Goal: Task Accomplishment & Management: Use online tool/utility

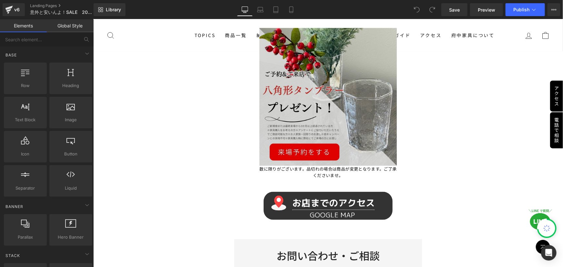
scroll to position [352, 0]
click at [309, 147] on img at bounding box center [328, 96] width 138 height 138
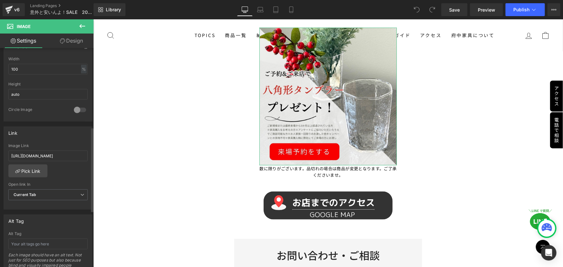
scroll to position [205, 0]
click at [56, 155] on input "https://shop.kagunoyakata.net/pages/contact_alllp" at bounding box center [47, 155] width 79 height 11
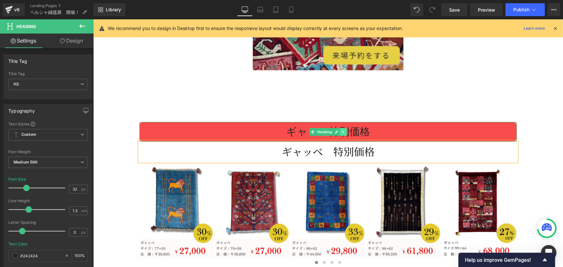
click at [342, 130] on icon at bounding box center [343, 132] width 4 height 4
click at [343, 130] on link at bounding box center [346, 132] width 7 height 8
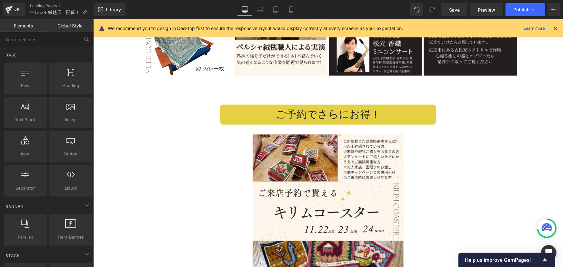
scroll to position [606, 0]
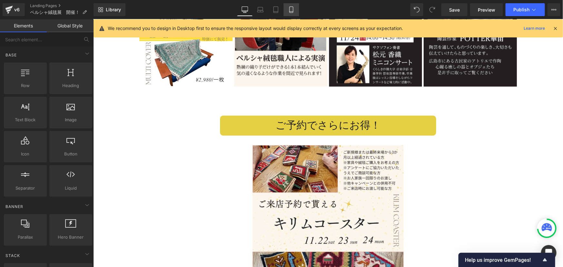
click at [288, 8] on icon at bounding box center [291, 9] width 6 height 6
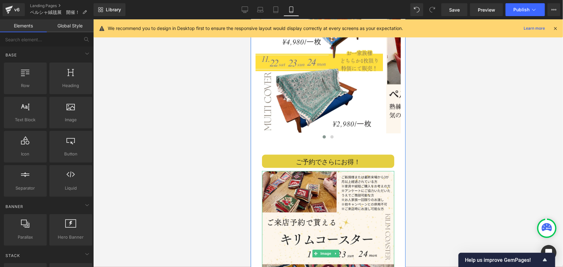
scroll to position [529, 0]
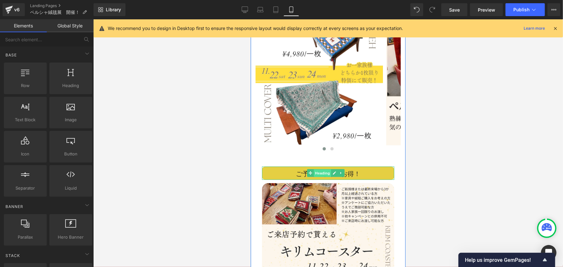
click at [322, 169] on span "Heading" at bounding box center [322, 173] width 17 height 8
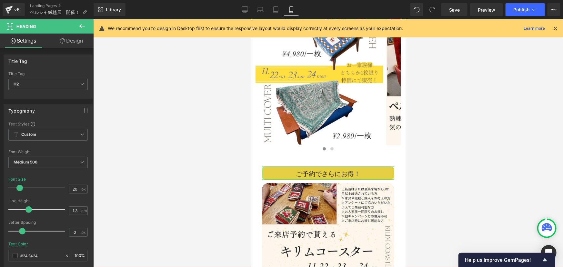
click at [73, 41] on link "Design" at bounding box center [71, 41] width 47 height 15
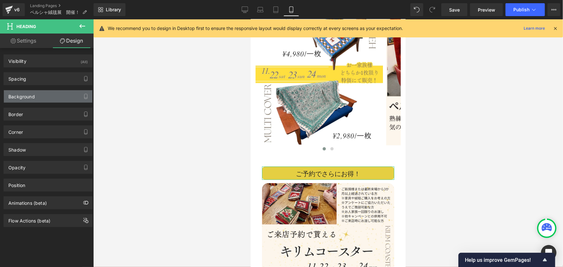
click at [43, 97] on div "Background" at bounding box center [48, 96] width 88 height 12
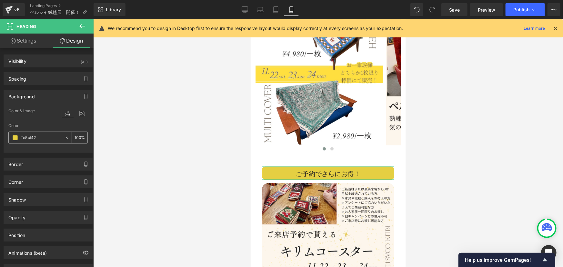
click at [65, 137] on icon at bounding box center [67, 138] width 5 height 5
type input "none"
type input "0"
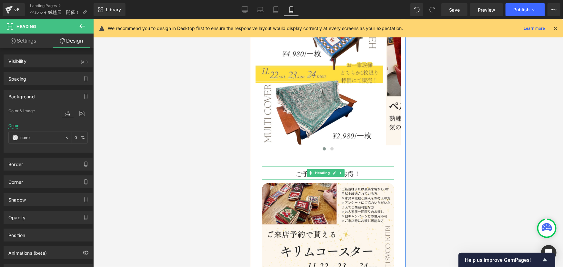
click at [294, 170] on h2 "ご予約でさらにお得！" at bounding box center [328, 174] width 132 height 8
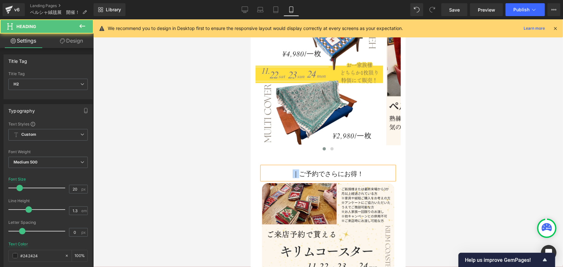
drag, startPoint x: 294, startPoint y: 163, endPoint x: 285, endPoint y: 165, distance: 8.9
click at [285, 170] on h2 "｜ご予約でさらにお得！" at bounding box center [328, 174] width 132 height 8
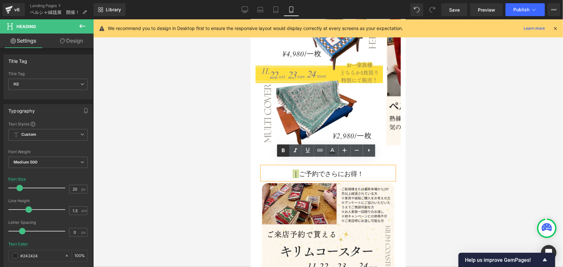
click at [283, 153] on icon at bounding box center [284, 151] width 8 height 8
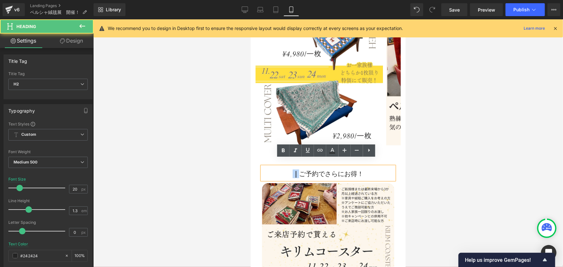
drag, startPoint x: 292, startPoint y: 165, endPoint x: 296, endPoint y: 167, distance: 4.8
click at [296, 169] on strong "｜" at bounding box center [295, 173] width 6 height 9
click at [283, 153] on icon at bounding box center [284, 151] width 8 height 8
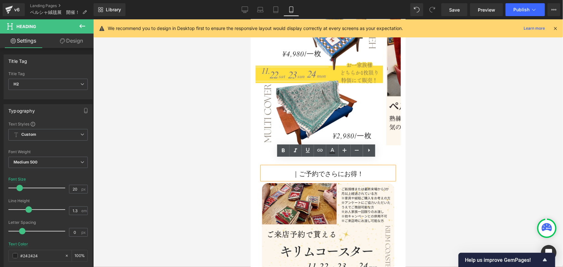
click at [298, 170] on h2 "｜ご予約でさらにお得！" at bounding box center [328, 174] width 132 height 8
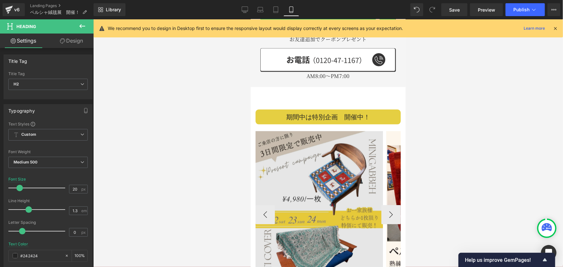
scroll to position [382, 0]
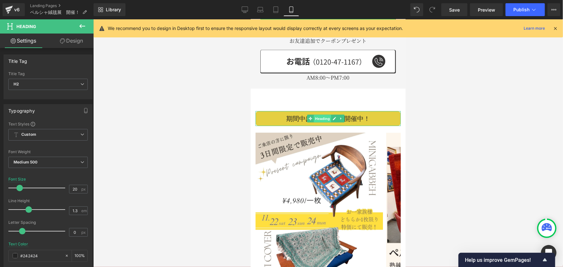
click at [325, 115] on span "Heading" at bounding box center [322, 119] width 17 height 8
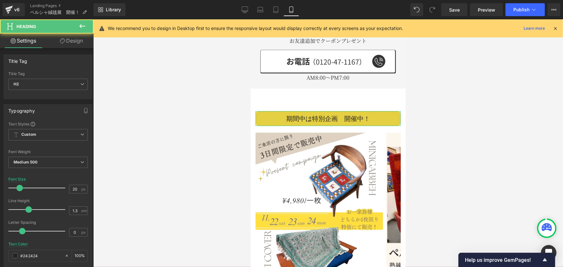
click at [71, 39] on link "Design" at bounding box center [71, 41] width 47 height 15
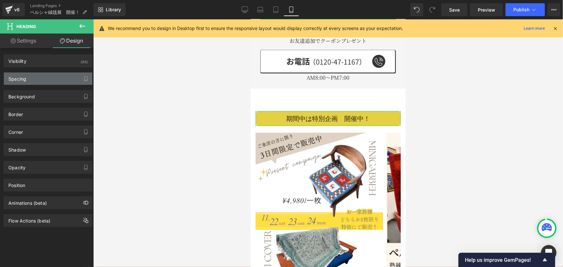
type input "0"
type input "10"
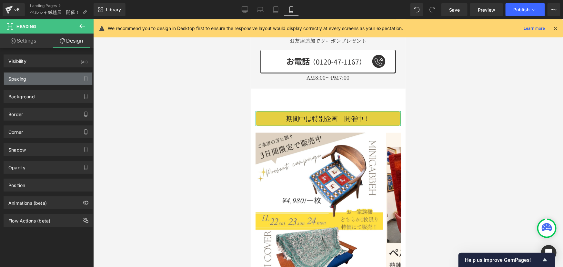
type input "0"
type input "10"
type input "0"
click at [36, 77] on div "Spacing" at bounding box center [48, 79] width 88 height 12
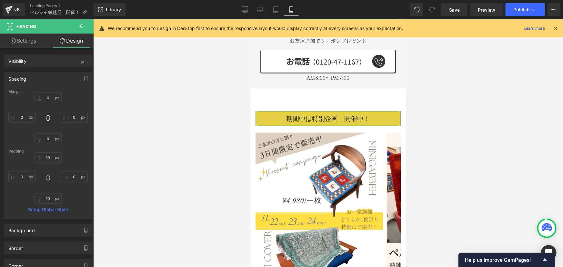
click at [71, 39] on link "Design" at bounding box center [71, 41] width 47 height 15
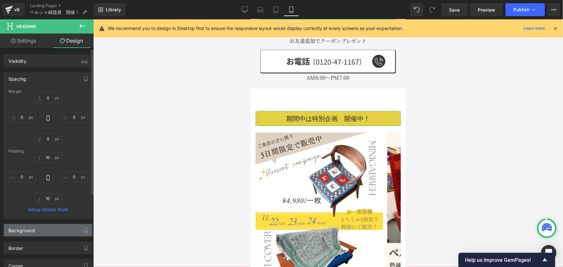
click at [23, 232] on div "Background" at bounding box center [21, 228] width 26 height 9
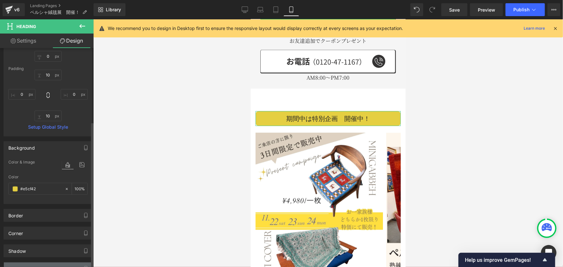
scroll to position [117, 0]
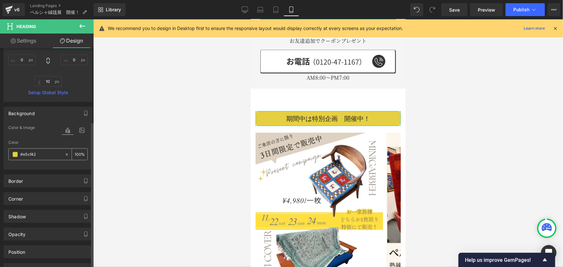
click at [65, 155] on icon at bounding box center [67, 154] width 5 height 5
type input "none"
type input "0"
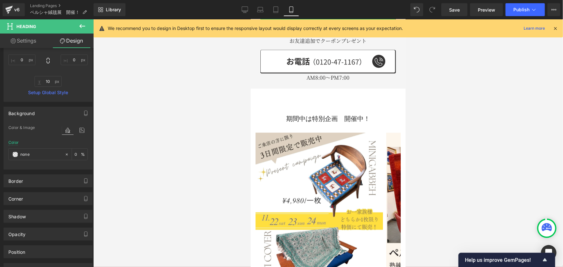
click at [443, 164] on div at bounding box center [328, 143] width 470 height 248
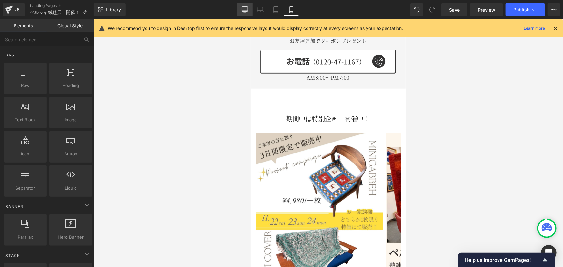
click at [248, 8] on icon at bounding box center [245, 9] width 6 height 6
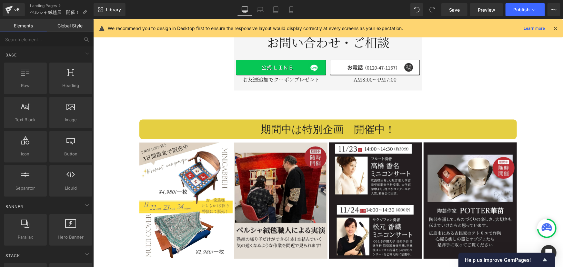
scroll to position [433, 0]
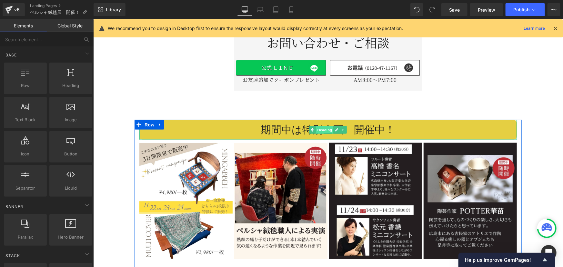
click at [322, 127] on span "Heading" at bounding box center [324, 130] width 17 height 8
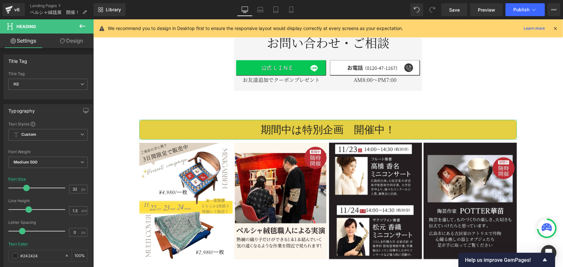
click at [73, 38] on link "Design" at bounding box center [71, 41] width 47 height 15
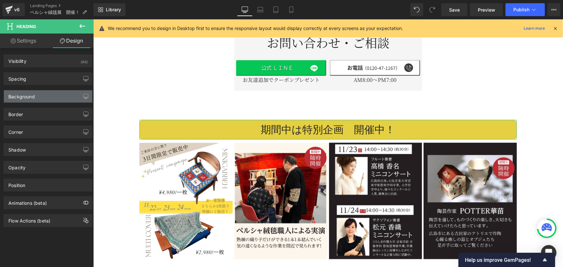
type input "#e5cf42"
type input "100"
click at [41, 100] on div "Background" at bounding box center [48, 96] width 88 height 12
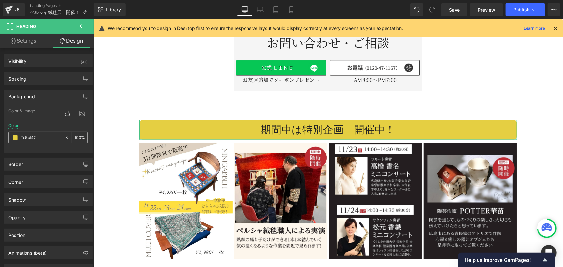
click at [65, 139] on icon at bounding box center [67, 138] width 5 height 5
type input "none"
type input "0"
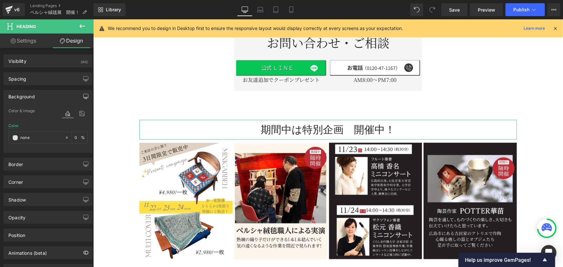
click at [83, 94] on icon "button" at bounding box center [85, 96] width 5 height 5
drag, startPoint x: 35, startPoint y: 110, endPoint x: 38, endPoint y: 119, distance: 9.8
click at [35, 110] on button "Laptop" at bounding box center [36, 110] width 20 height 11
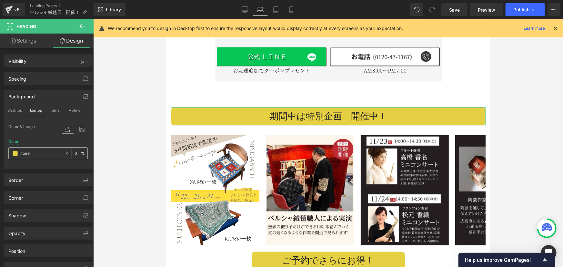
type input "#e5cf42"
type input "100"
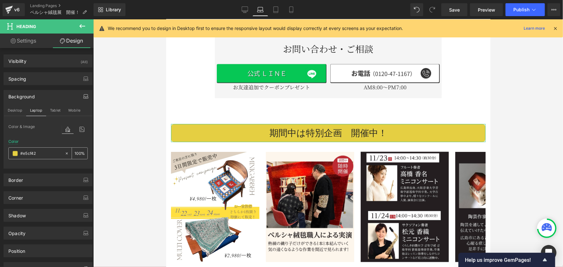
scroll to position [420, 0]
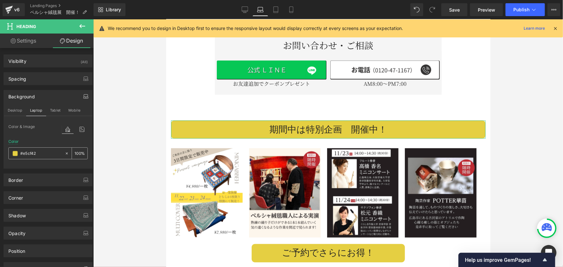
click at [65, 154] on icon at bounding box center [67, 153] width 5 height 5
type input "none"
type input "0"
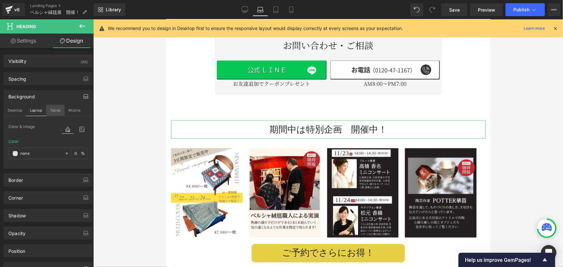
drag, startPoint x: 55, startPoint y: 110, endPoint x: 60, endPoint y: 129, distance: 20.0
click at [55, 110] on button "Tablet" at bounding box center [55, 110] width 18 height 11
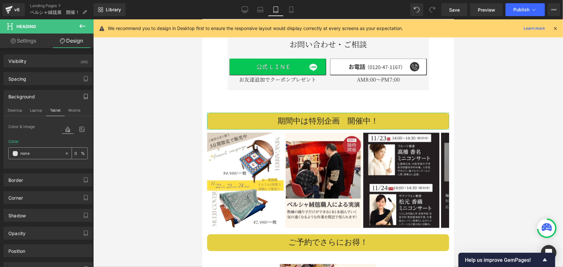
type input "#e5cf42"
type input "100"
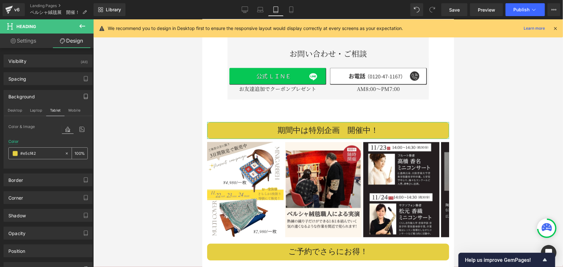
scroll to position [411, 0]
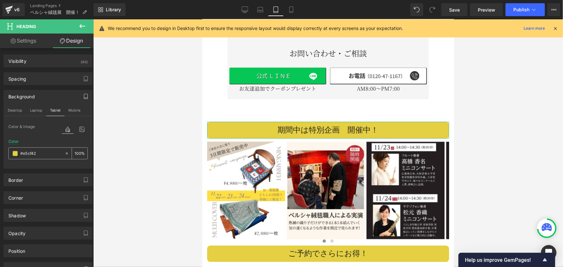
click at [65, 153] on icon at bounding box center [67, 153] width 5 height 5
type input "none"
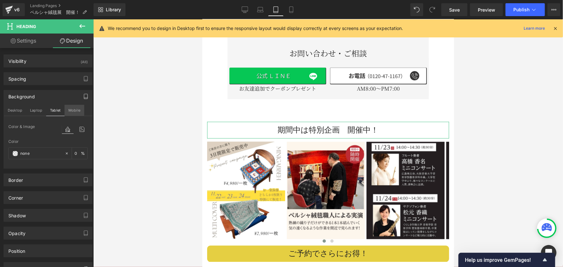
click at [70, 109] on button "Mobile" at bounding box center [75, 110] width 20 height 11
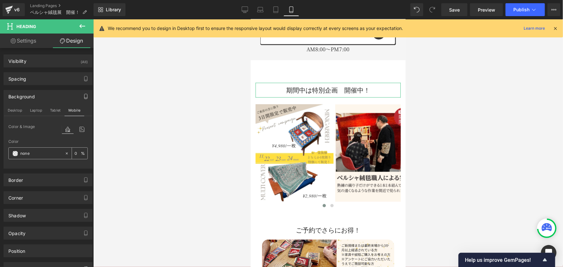
type input "0"
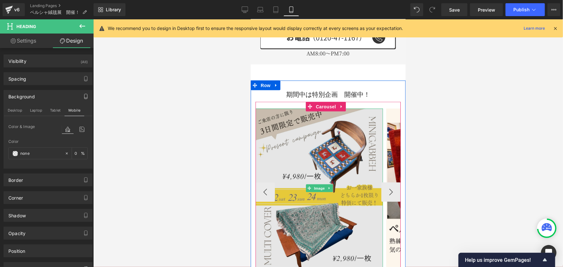
scroll to position [398, 0]
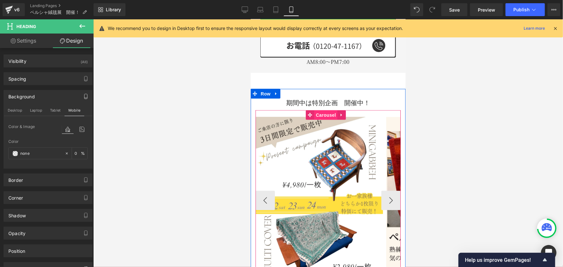
click at [327, 110] on span "Carousel" at bounding box center [325, 115] width 23 height 10
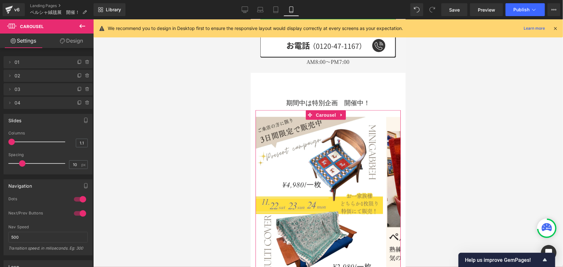
click at [81, 40] on link "Design" at bounding box center [71, 41] width 47 height 15
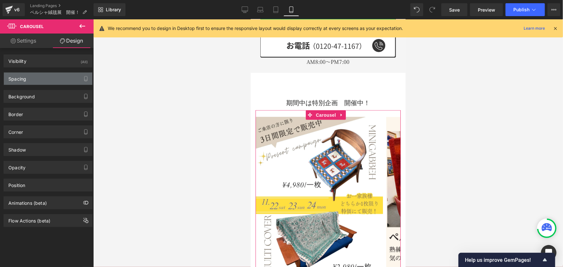
click at [51, 78] on div "Spacing" at bounding box center [48, 79] width 88 height 12
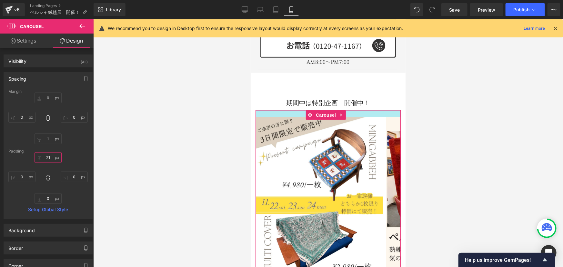
click at [53, 159] on input "21" at bounding box center [48, 157] width 27 height 11
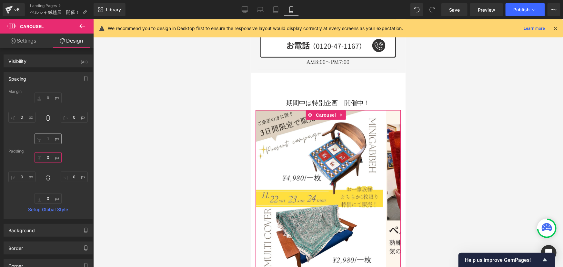
type input "0"
click at [52, 141] on input "1" at bounding box center [48, 139] width 27 height 11
type input "0"
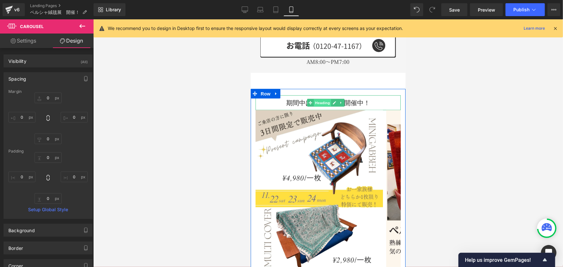
click at [320, 99] on span "Heading" at bounding box center [322, 103] width 17 height 8
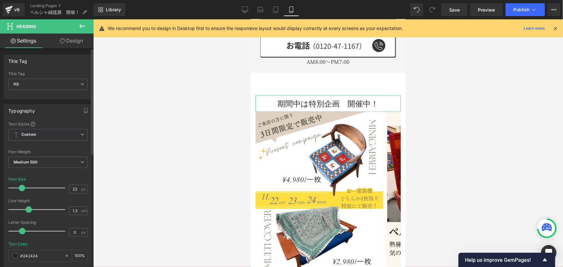
type input "22"
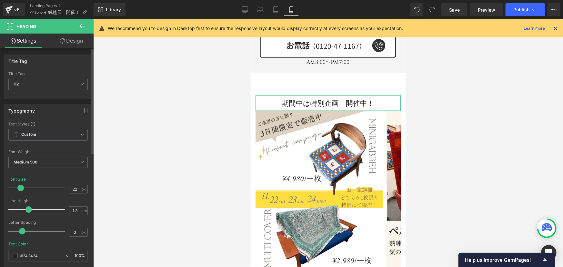
click at [23, 188] on span at bounding box center [20, 188] width 6 height 6
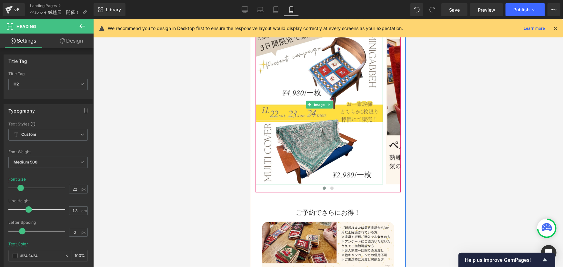
scroll to position [486, 0]
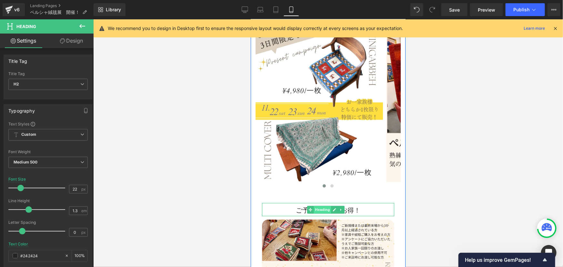
click at [322, 206] on span "Heading" at bounding box center [322, 210] width 17 height 8
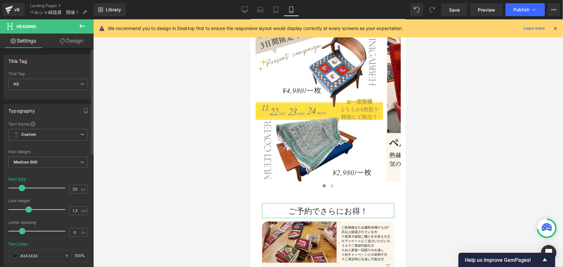
type input "22"
click at [21, 187] on span at bounding box center [20, 188] width 6 height 6
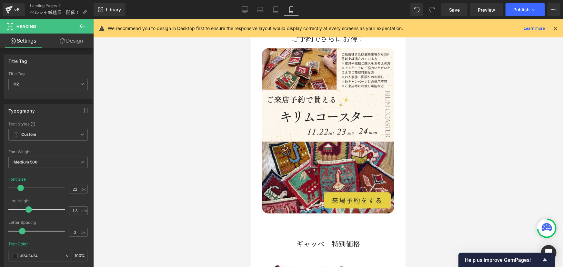
scroll to position [721, 0]
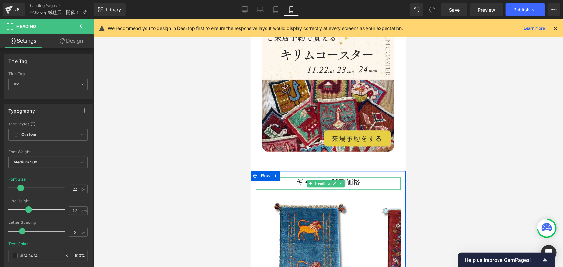
drag, startPoint x: 321, startPoint y: 169, endPoint x: 314, endPoint y: 174, distance: 7.9
click at [321, 179] on span "Heading" at bounding box center [322, 183] width 17 height 8
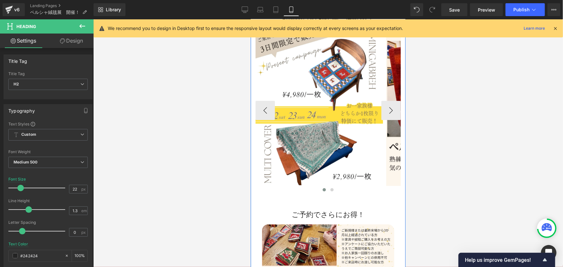
scroll to position [486, 0]
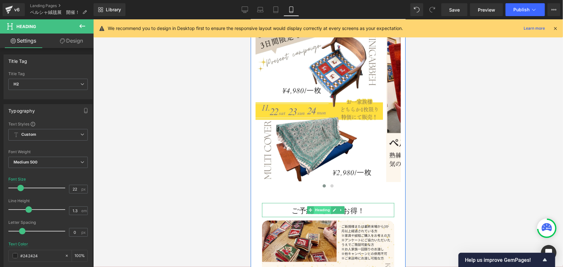
click at [321, 206] on span "Heading" at bounding box center [322, 210] width 17 height 8
click at [74, 44] on link "Design" at bounding box center [71, 41] width 47 height 15
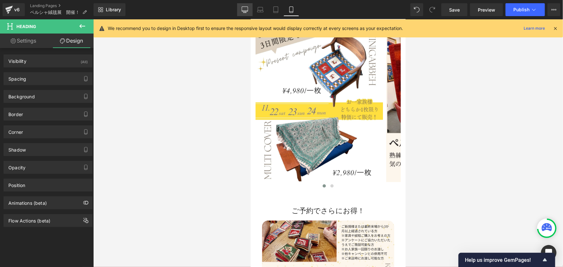
click at [245, 8] on icon at bounding box center [245, 9] width 6 height 6
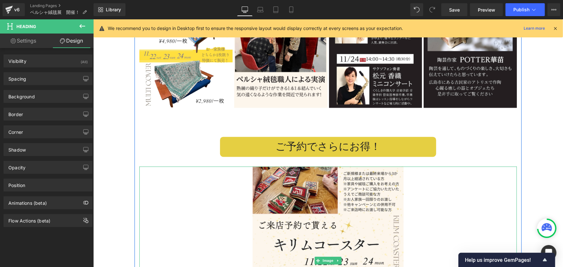
scroll to position [571, 0]
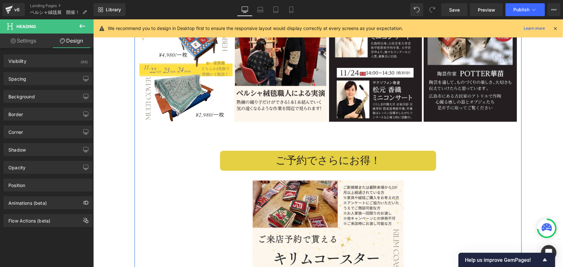
click at [294, 161] on h2 "ご予約でさらにお得！" at bounding box center [328, 161] width 216 height 14
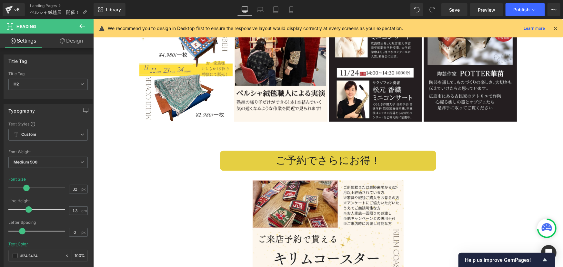
click at [72, 42] on link "Design" at bounding box center [71, 41] width 47 height 15
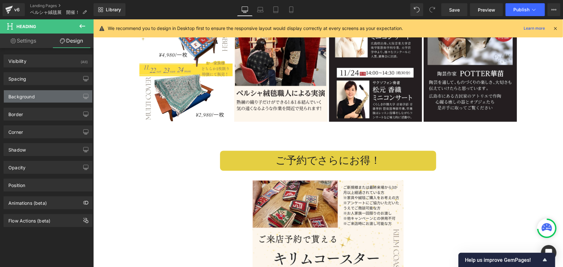
click at [51, 94] on div "Background" at bounding box center [48, 96] width 88 height 12
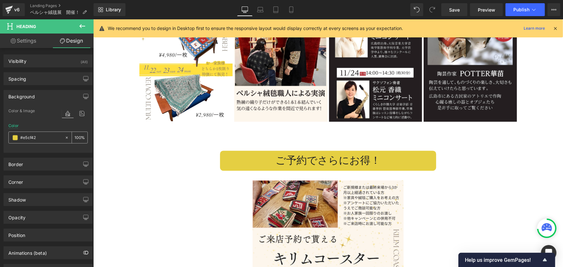
click at [65, 137] on icon at bounding box center [67, 138] width 5 height 5
type input "none"
type input "0"
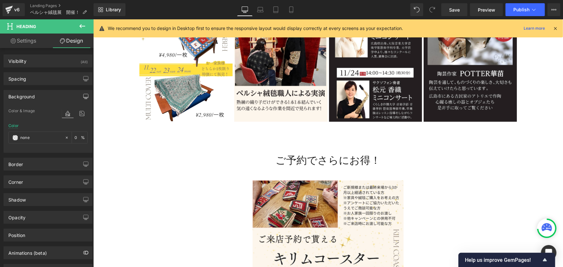
click at [85, 96] on icon "button" at bounding box center [85, 96] width 5 height 5
click at [35, 110] on button "Laptop" at bounding box center [36, 110] width 20 height 11
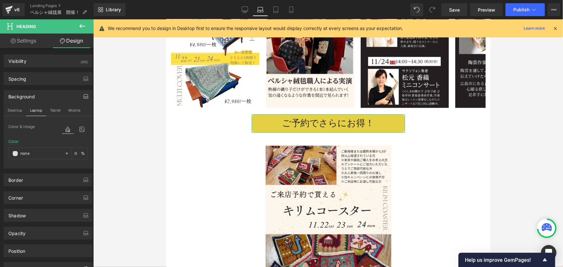
type input "#e5cf42"
type input "100"
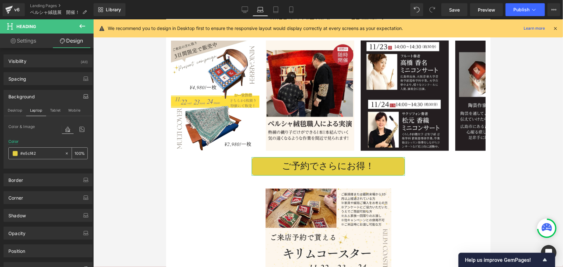
scroll to position [533, 0]
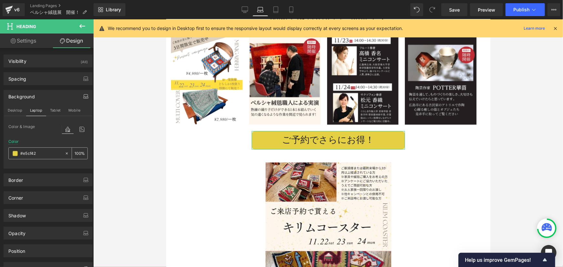
click at [65, 153] on icon at bounding box center [67, 153] width 5 height 5
type input "none"
type input "0"
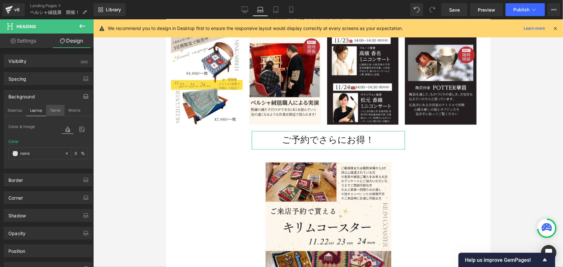
click at [50, 110] on button "Tablet" at bounding box center [55, 110] width 18 height 11
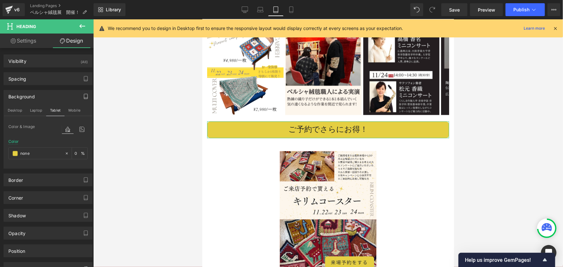
type input "#e5cf42"
type input "100"
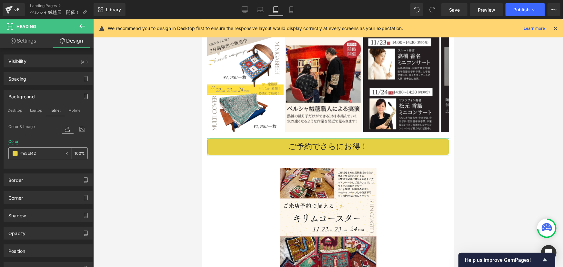
scroll to position [522, 0]
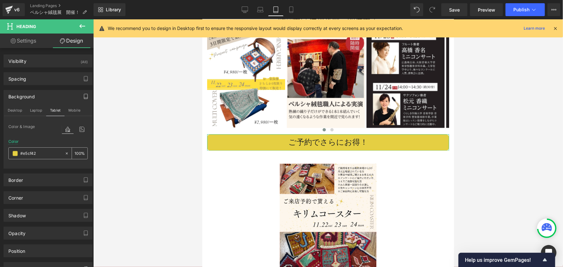
click at [66, 153] on icon at bounding box center [67, 153] width 2 height 2
type input "none"
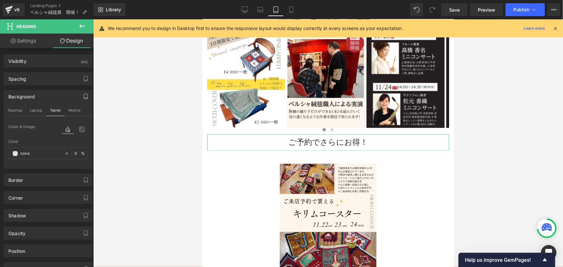
click at [74, 110] on button "Mobile" at bounding box center [75, 110] width 20 height 11
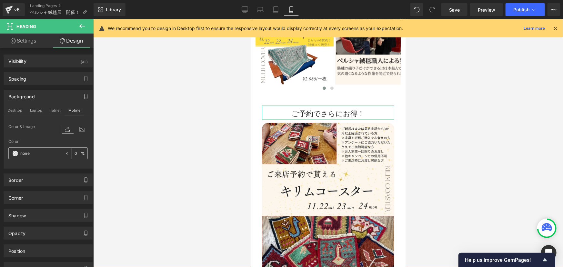
type input "0"
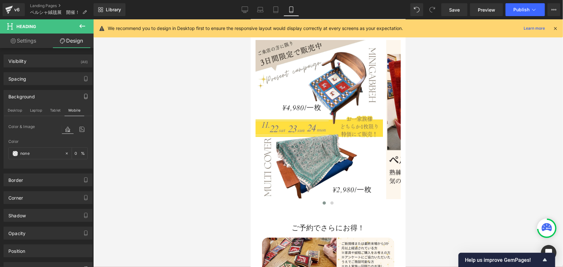
click at [211, 171] on div at bounding box center [328, 143] width 470 height 248
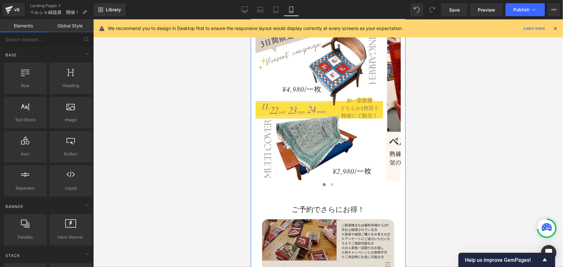
scroll to position [499, 0]
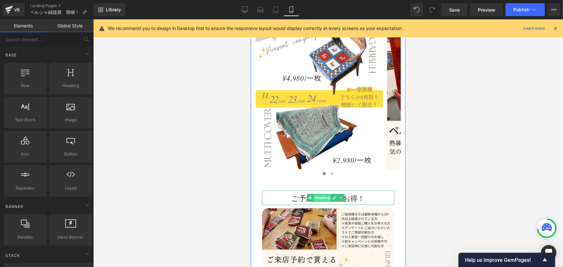
click at [320, 194] on span "Heading" at bounding box center [322, 198] width 17 height 8
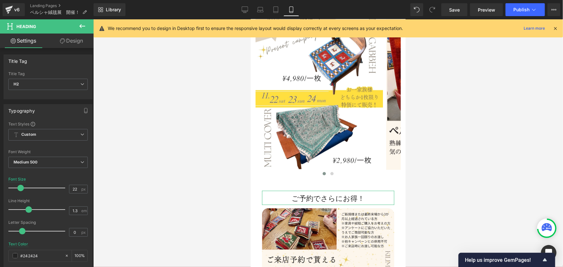
click at [74, 38] on link "Design" at bounding box center [71, 41] width 47 height 15
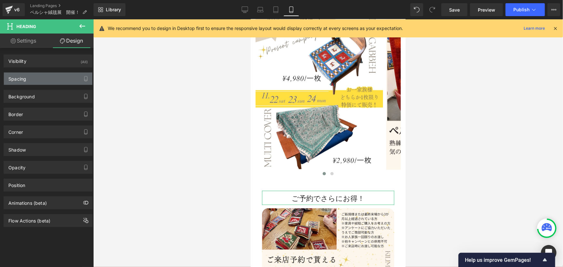
type input "40"
type input "20"
type input "0"
type input "20"
type input "10"
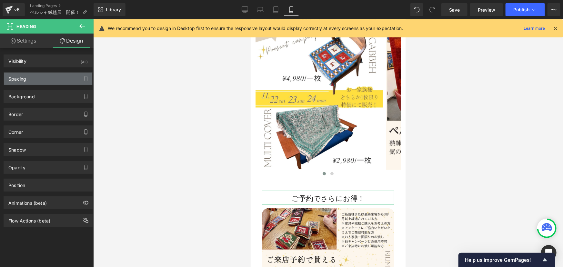
type input "0"
type input "5"
type input "0"
click at [35, 79] on div "Spacing" at bounding box center [48, 79] width 88 height 12
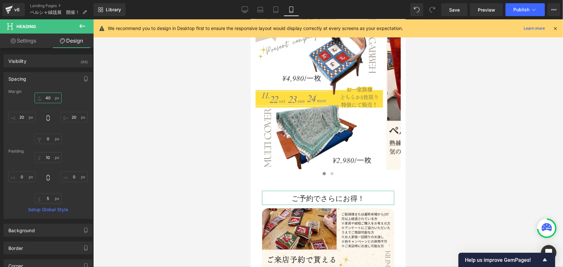
click at [50, 97] on input "40" at bounding box center [48, 98] width 27 height 11
type input "60"
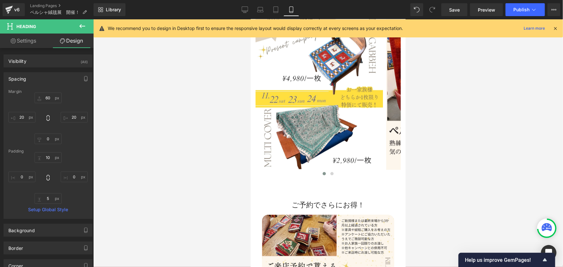
click at [160, 195] on div at bounding box center [328, 143] width 470 height 248
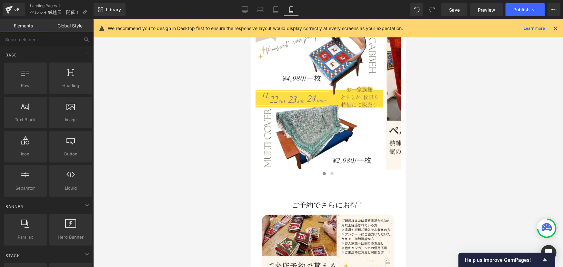
drag, startPoint x: 437, startPoint y: 187, endPoint x: 432, endPoint y: 188, distance: 4.2
click at [437, 187] on div at bounding box center [328, 143] width 470 height 248
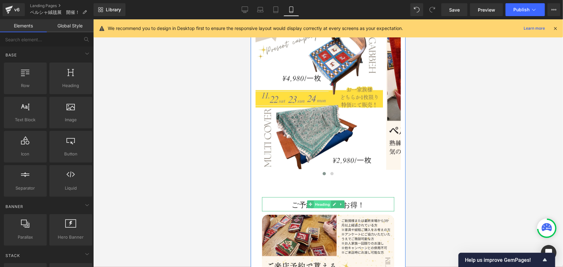
click at [319, 201] on span "Heading" at bounding box center [322, 205] width 17 height 8
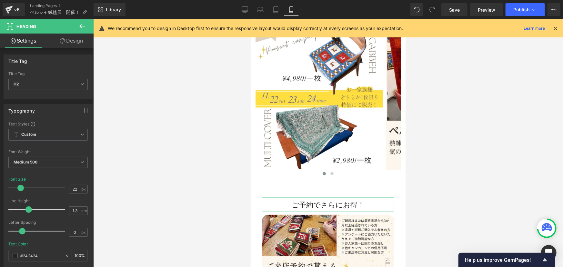
click at [71, 40] on link "Design" at bounding box center [71, 41] width 47 height 15
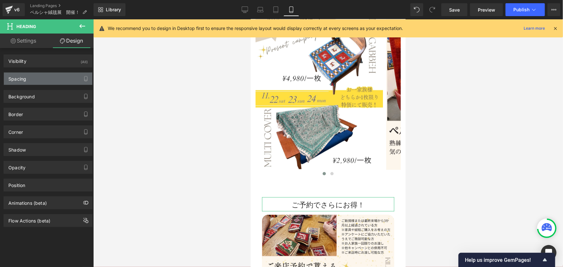
click at [32, 79] on div "Spacing" at bounding box center [48, 79] width 88 height 12
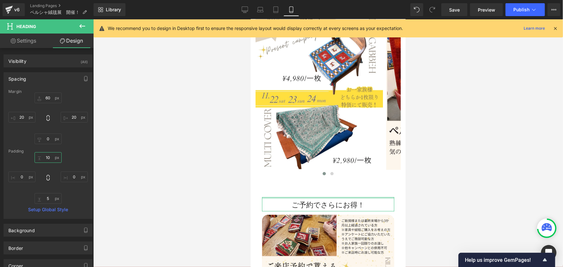
click at [48, 154] on input "10" at bounding box center [48, 157] width 27 height 11
click at [51, 201] on input "5" at bounding box center [48, 198] width 27 height 11
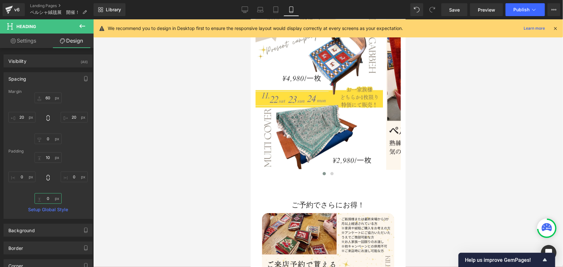
type input "0"
click at [464, 202] on div at bounding box center [328, 143] width 470 height 248
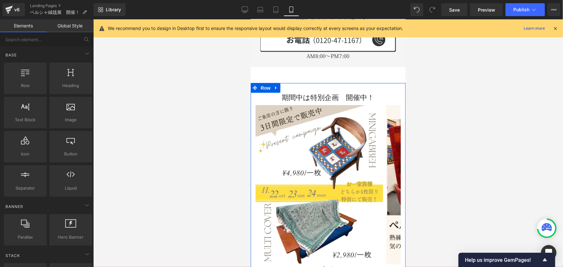
scroll to position [381, 0]
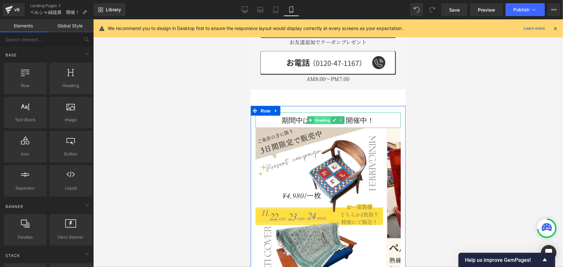
click at [324, 117] on span "Heading" at bounding box center [322, 121] width 17 height 8
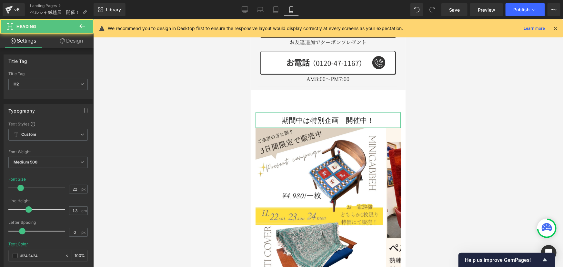
click at [75, 38] on link "Design" at bounding box center [71, 41] width 47 height 15
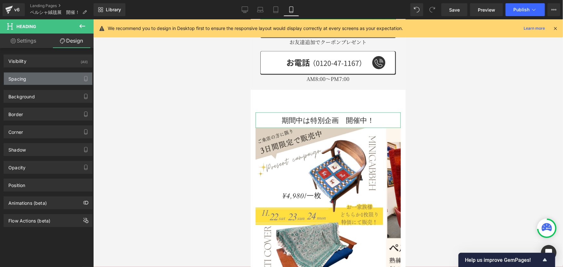
click at [39, 78] on div "Spacing" at bounding box center [48, 79] width 88 height 12
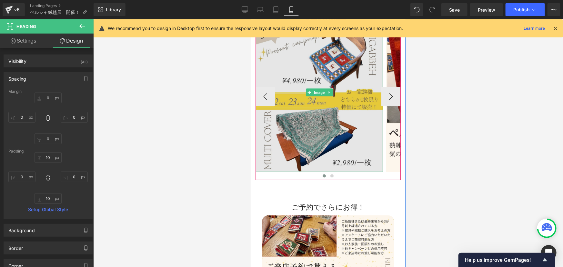
scroll to position [499, 0]
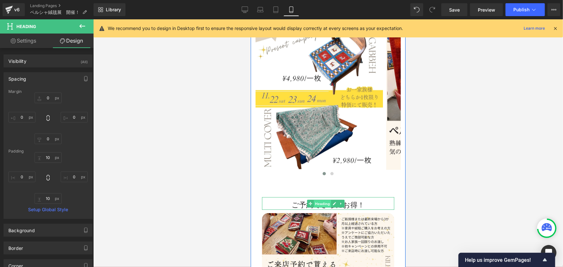
click at [322, 200] on span "Heading" at bounding box center [322, 204] width 17 height 8
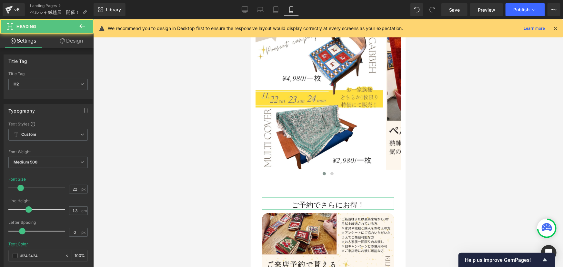
click at [80, 42] on link "Design" at bounding box center [71, 41] width 47 height 15
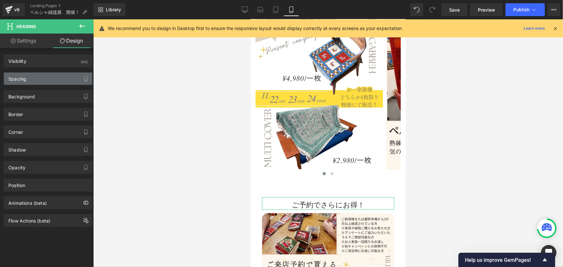
click at [37, 76] on div "Spacing" at bounding box center [48, 79] width 88 height 12
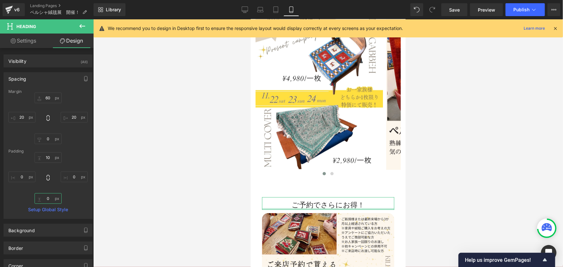
click at [51, 201] on input "0" at bounding box center [48, 198] width 27 height 11
type input "10"
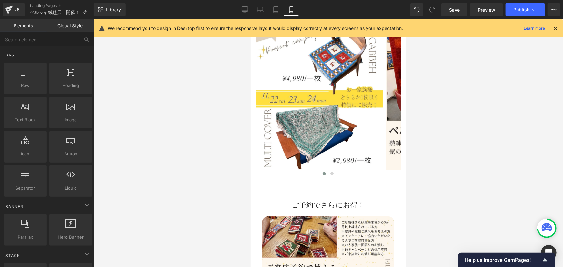
click at [510, 168] on div at bounding box center [328, 143] width 470 height 248
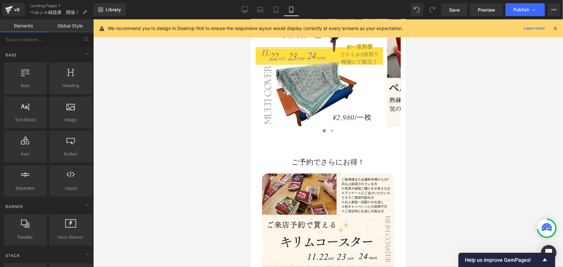
scroll to position [528, 0]
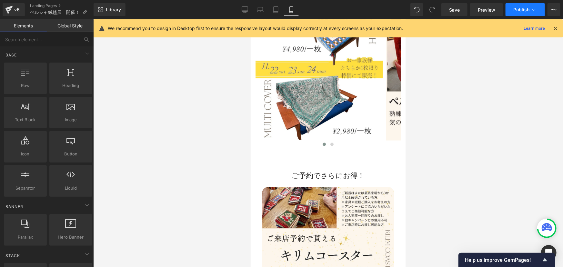
click at [517, 11] on span "Publish" at bounding box center [522, 9] width 16 height 5
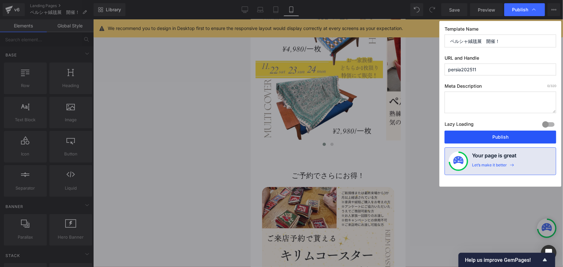
click at [507, 133] on button "Publish" at bounding box center [501, 137] width 112 height 13
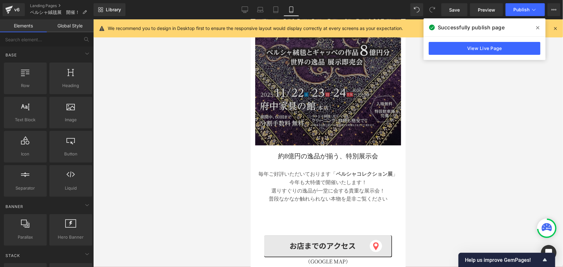
scroll to position [58, 0]
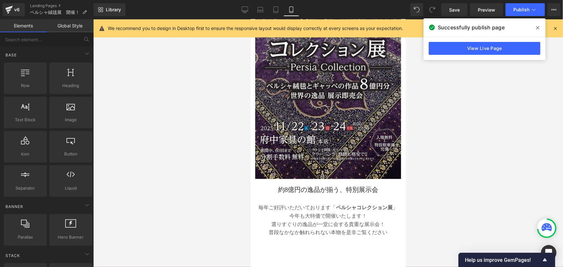
click at [328, 203] on p "毎年ご好評いただいております「 ペルシャコレクション展 」今年も大特価で開催いたします！" at bounding box center [328, 211] width 143 height 16
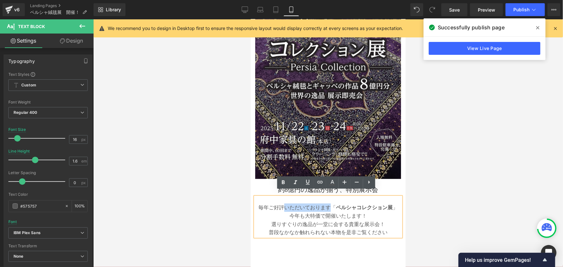
drag, startPoint x: 330, startPoint y: 203, endPoint x: 285, endPoint y: 200, distance: 45.2
click at [285, 203] on p "毎年ご好評いただいております「 ペルシャコレクション展 」今年も大特価で開催いたします！" at bounding box center [328, 211] width 143 height 16
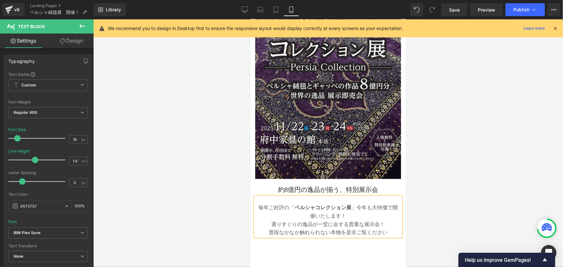
click at [355, 203] on p "毎年ご好評の「 ペルシャコレクション展 」今年も大特価で開催いたします！" at bounding box center [328, 211] width 143 height 16
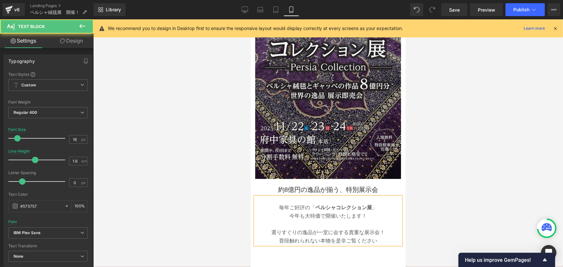
click at [366, 212] on p "今年も大特価で開催いたします！" at bounding box center [328, 220] width 143 height 16
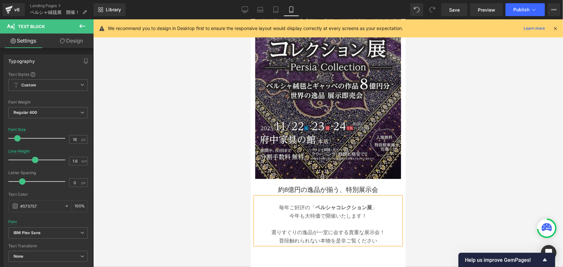
click at [382, 229] on span "選りすぐりの逸品が一堂に会する貴重な展示会！" at bounding box center [328, 232] width 114 height 6
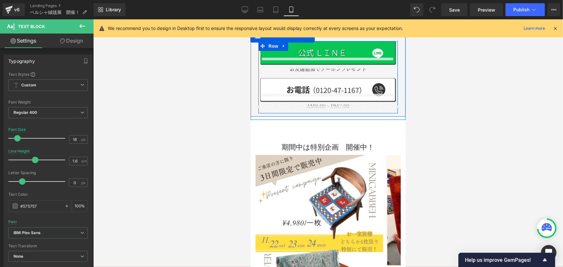
scroll to position [356, 0]
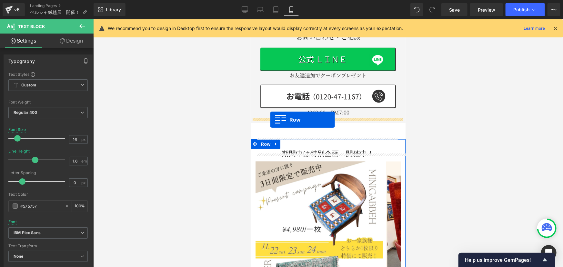
drag, startPoint x: 253, startPoint y: 137, endPoint x: 270, endPoint y: 119, distance: 24.7
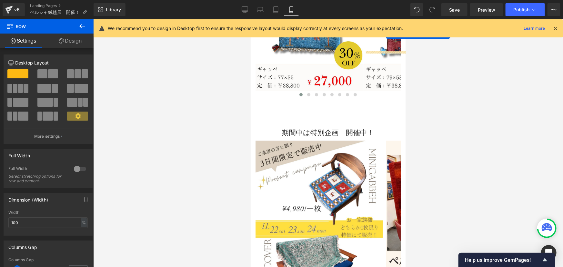
scroll to position [530, 0]
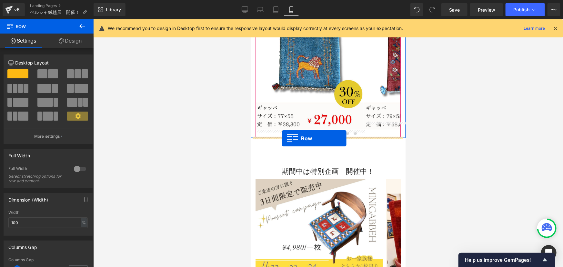
drag, startPoint x: 254, startPoint y: 148, endPoint x: 282, endPoint y: 138, distance: 29.7
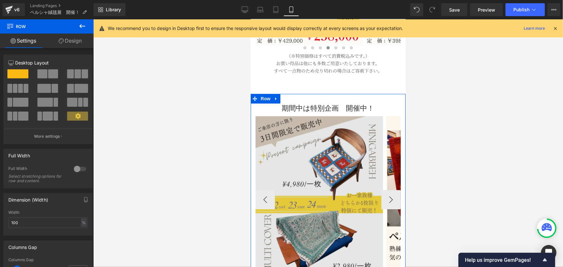
scroll to position [794, 0]
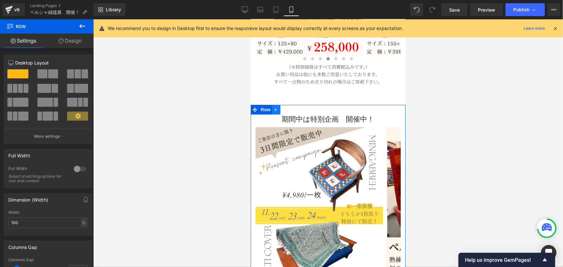
click at [276, 107] on icon at bounding box center [276, 109] width 5 height 5
click at [284, 107] on icon at bounding box center [284, 109] width 5 height 5
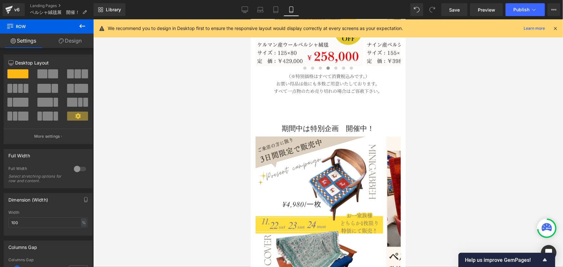
scroll to position [784, 0]
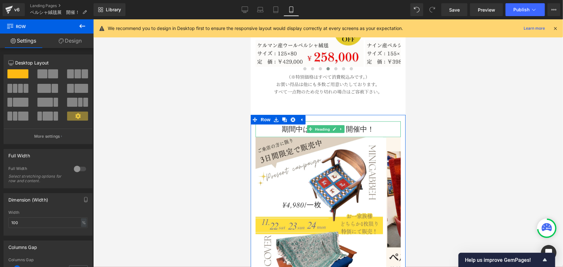
click at [316, 125] on span "Heading" at bounding box center [322, 129] width 17 height 8
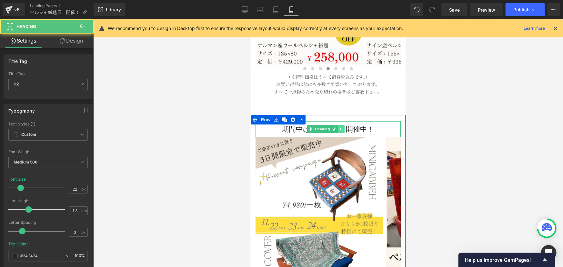
click at [344, 125] on link at bounding box center [341, 129] width 7 height 8
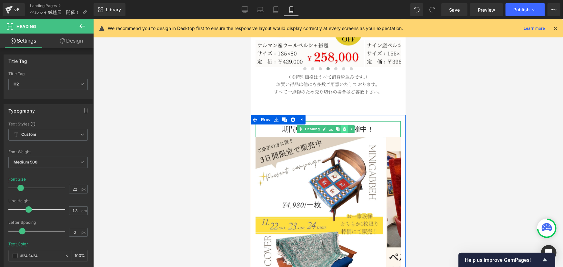
click at [344, 127] on icon at bounding box center [345, 129] width 4 height 4
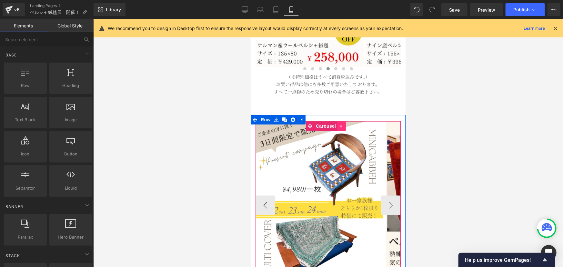
click at [341, 124] on icon at bounding box center [341, 126] width 5 height 5
click at [345, 124] on icon at bounding box center [345, 126] width 5 height 5
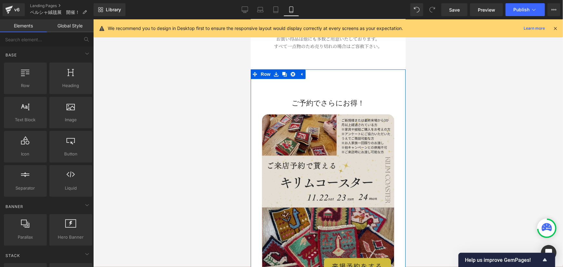
scroll to position [842, 0]
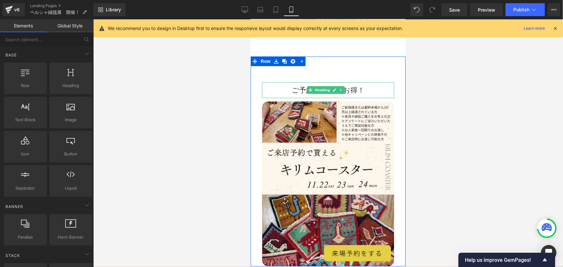
click at [297, 85] on h2 "ご予約でさらにお得！" at bounding box center [328, 89] width 132 height 9
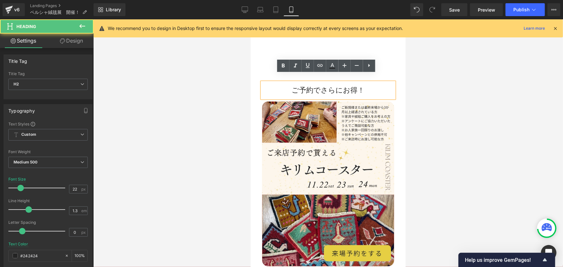
click at [318, 85] on h2 "ご予約でさらにお得！" at bounding box center [328, 89] width 132 height 9
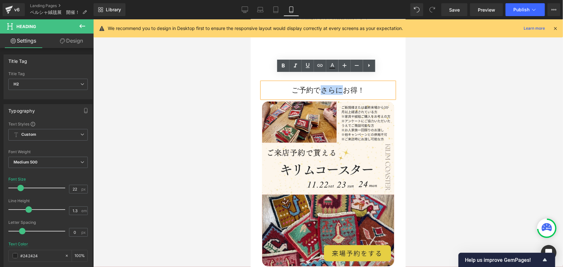
drag, startPoint x: 340, startPoint y: 80, endPoint x: 316, endPoint y: 84, distance: 23.8
click at [316, 85] on h2 "ご予約でさらにお得！" at bounding box center [328, 89] width 132 height 9
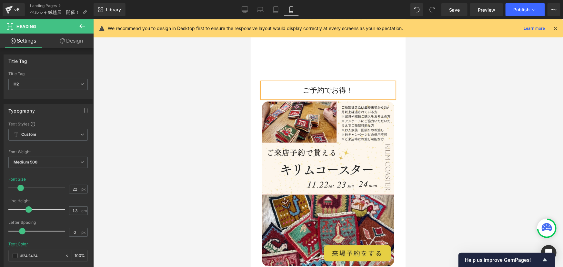
click at [304, 85] on h2 "ご予約でお得！" at bounding box center [328, 89] width 132 height 9
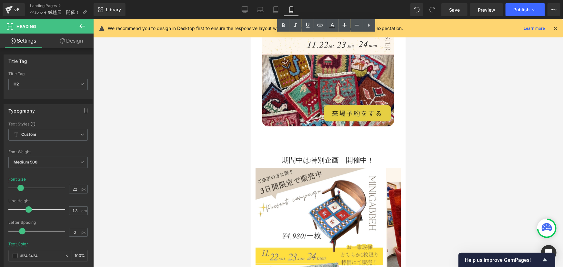
scroll to position [991, 0]
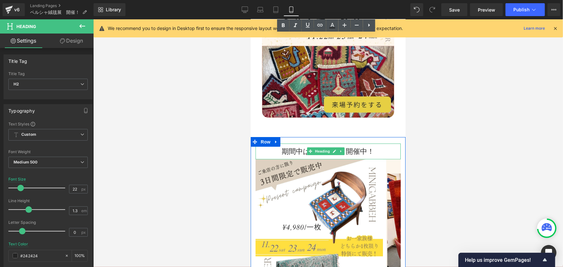
click at [293, 147] on h2 "期間中は特別企画　開催中！" at bounding box center [327, 151] width 145 height 9
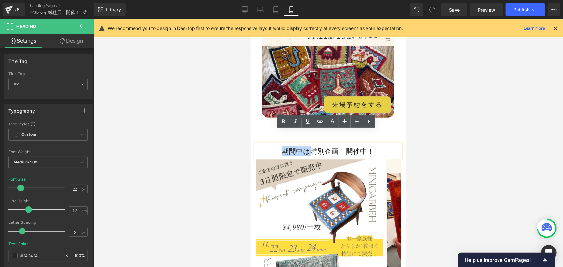
drag, startPoint x: 310, startPoint y: 136, endPoint x: 279, endPoint y: 135, distance: 30.7
click at [279, 147] on h2 "期間中は特別企画　開催中！" at bounding box center [327, 151] width 145 height 9
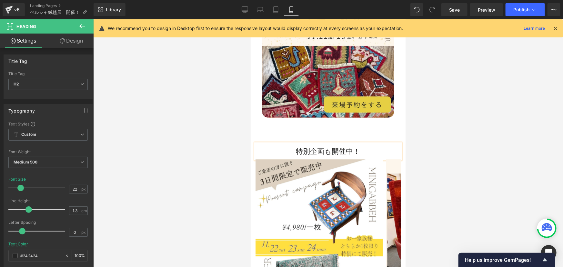
scroll to position [1208, 0]
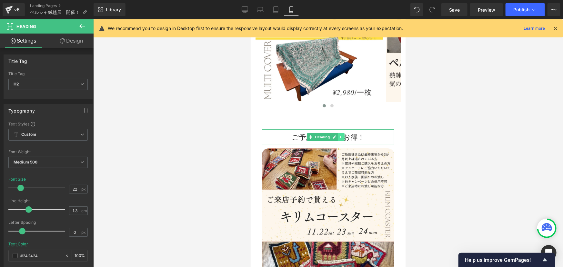
click at [343, 133] on link at bounding box center [341, 137] width 7 height 8
click at [343, 135] on icon at bounding box center [345, 137] width 4 height 4
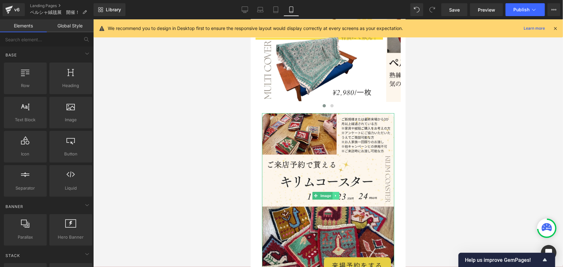
click at [337, 192] on link at bounding box center [335, 196] width 7 height 8
click at [339, 194] on icon at bounding box center [339, 196] width 4 height 4
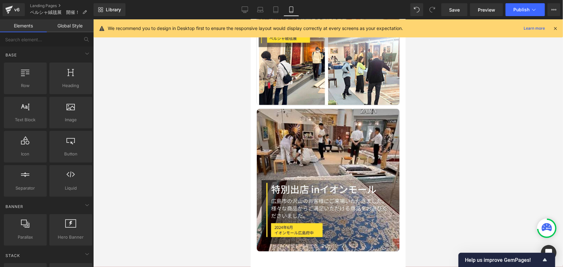
scroll to position [1662, 0]
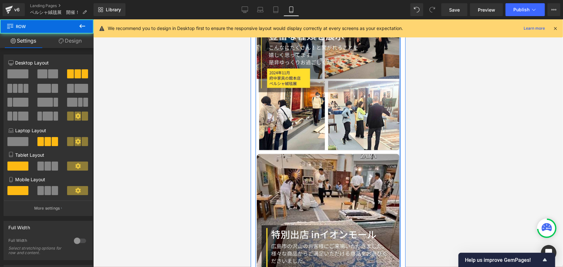
click at [395, 149] on div "Image Image Image Row" at bounding box center [327, 79] width 145 height 436
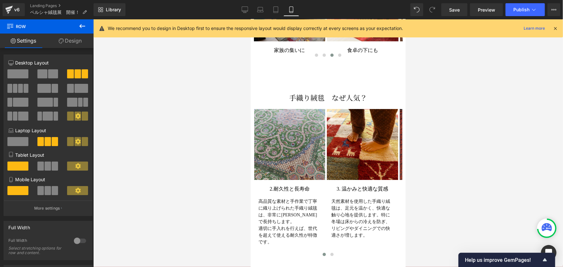
scroll to position [2297, 0]
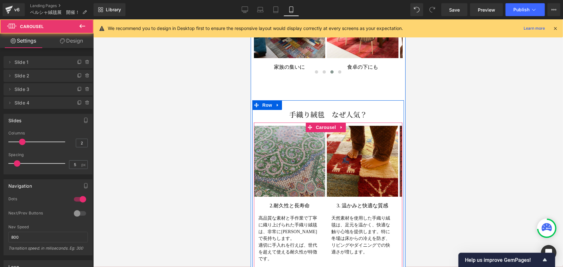
click at [331, 267] on button at bounding box center [332, 271] width 8 height 6
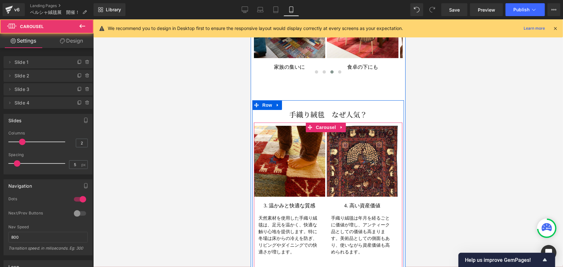
click at [322, 267] on span at bounding box center [323, 271] width 3 height 3
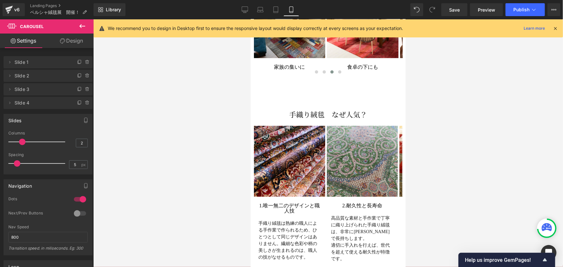
drag, startPoint x: 473, startPoint y: 144, endPoint x: 482, endPoint y: 117, distance: 29.0
click at [474, 140] on div at bounding box center [328, 143] width 470 height 248
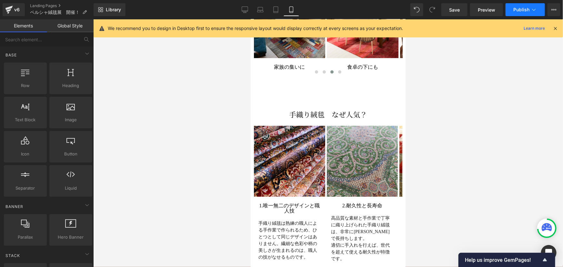
click at [529, 12] on span "Publish" at bounding box center [522, 9] width 16 height 5
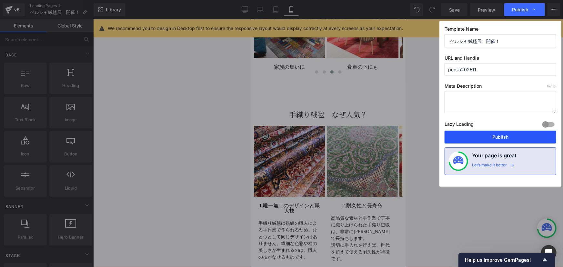
click at [484, 139] on button "Publish" at bounding box center [501, 137] width 112 height 13
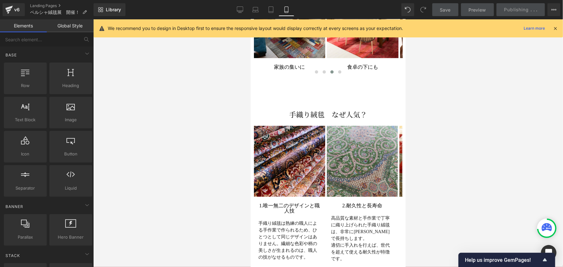
click at [440, 142] on div at bounding box center [328, 143] width 470 height 248
